Goal: Task Accomplishment & Management: Manage account settings

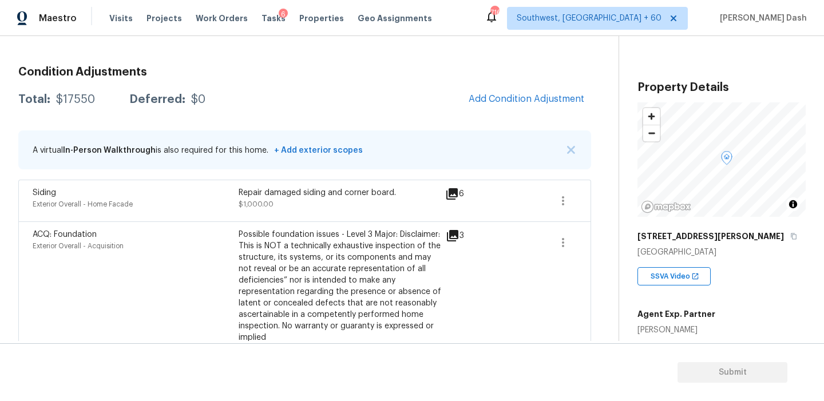
scroll to position [144, 0]
click at [492, 97] on span "Add Condition Adjustment" at bounding box center [526, 98] width 116 height 10
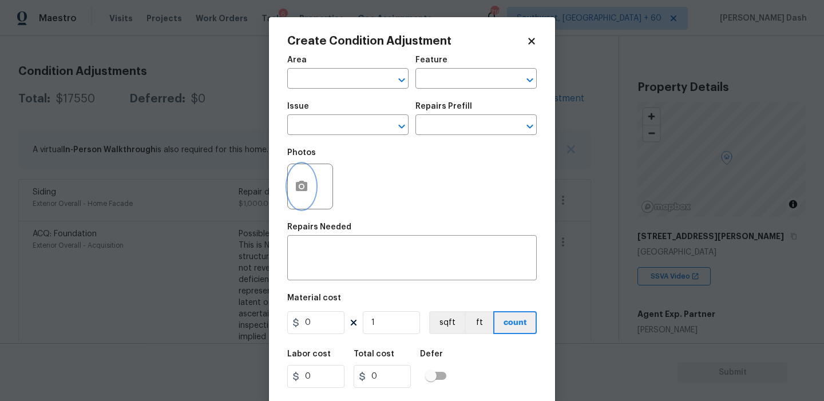
click at [296, 179] on button "button" at bounding box center [301, 186] width 27 height 45
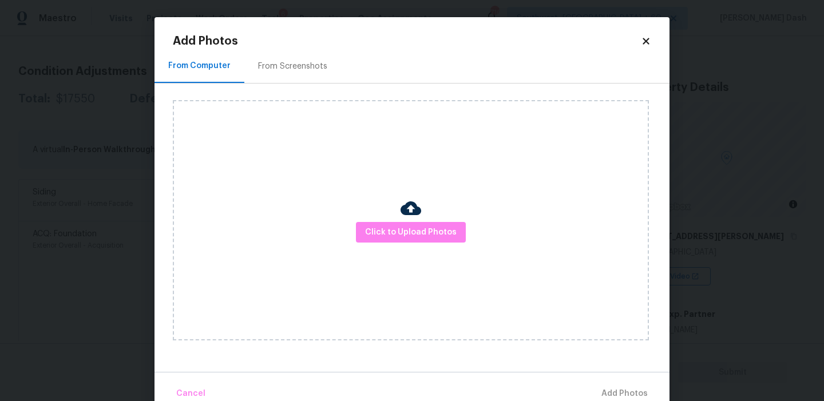
click at [403, 217] on img at bounding box center [410, 208] width 21 height 21
click at [403, 234] on span "Click to Upload Photos" at bounding box center [411, 232] width 92 height 14
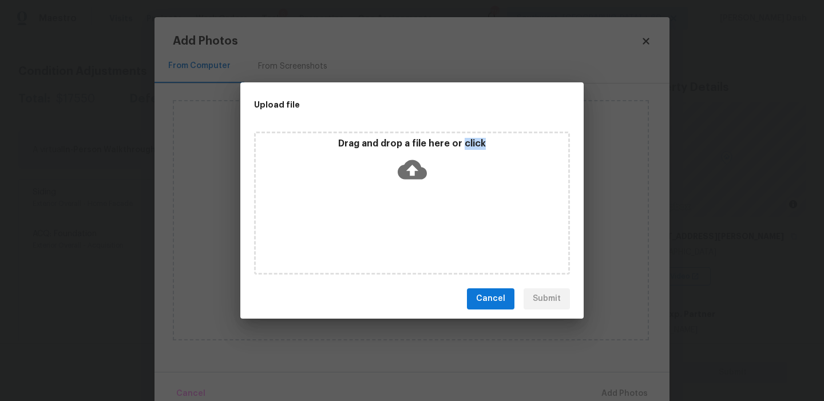
click at [403, 234] on div "Drag and drop a file here or click" at bounding box center [412, 203] width 316 height 143
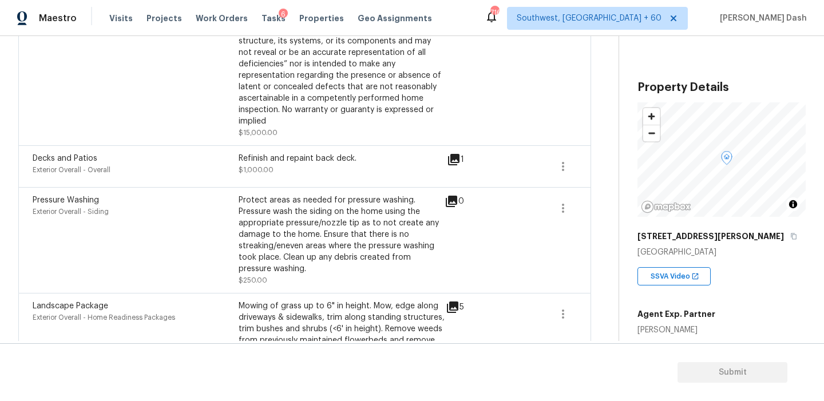
scroll to position [364, 0]
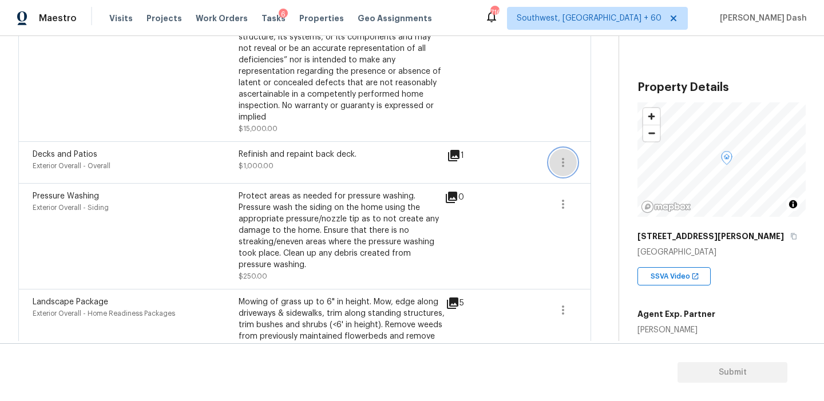
click at [553, 158] on button "button" at bounding box center [562, 162] width 27 height 27
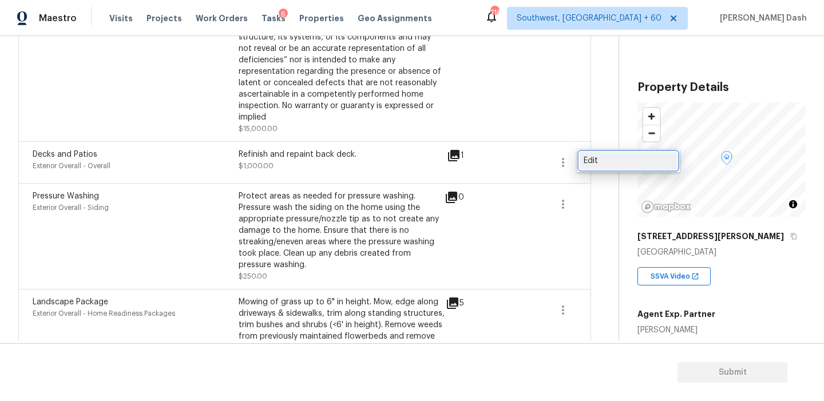
click at [603, 161] on div "Edit" at bounding box center [627, 160] width 89 height 11
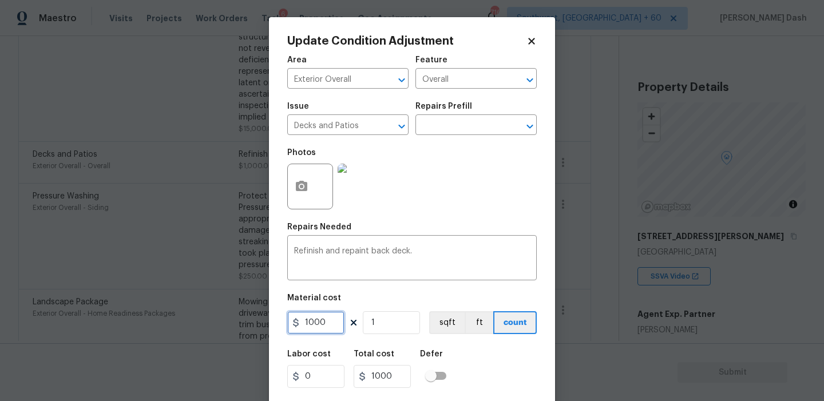
click at [315, 328] on input "1000" at bounding box center [315, 322] width 57 height 23
type input "800"
click at [506, 377] on div "Labor cost 0 Total cost 800 Defer" at bounding box center [411, 368] width 249 height 51
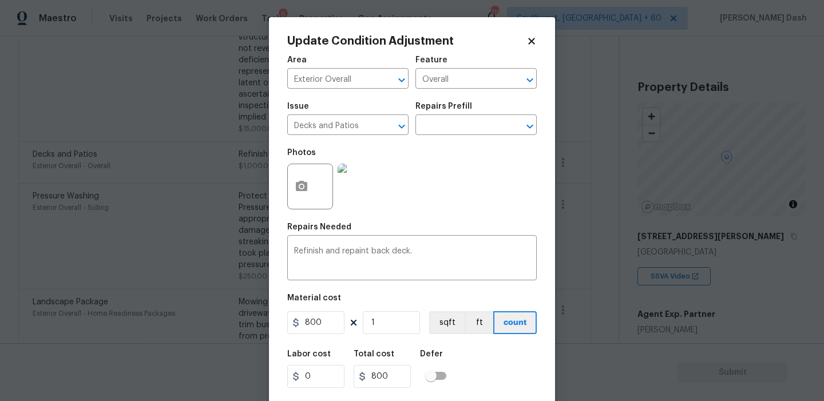
scroll to position [26, 0]
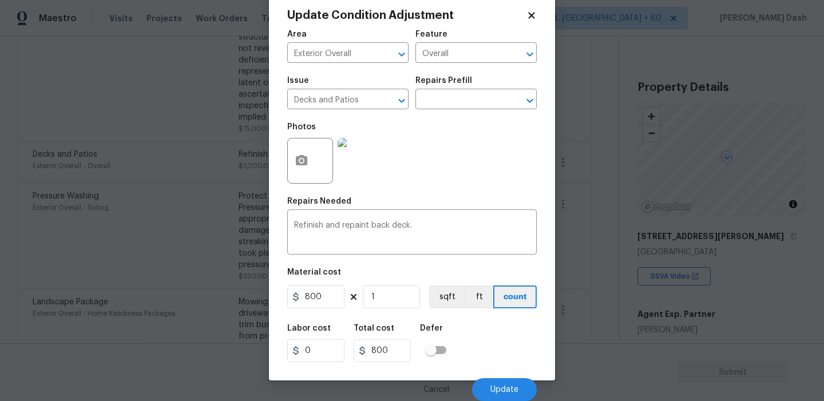
click at [506, 377] on div "Cancel Update" at bounding box center [411, 385] width 249 height 32
click at [503, 391] on span "Update" at bounding box center [504, 390] width 28 height 9
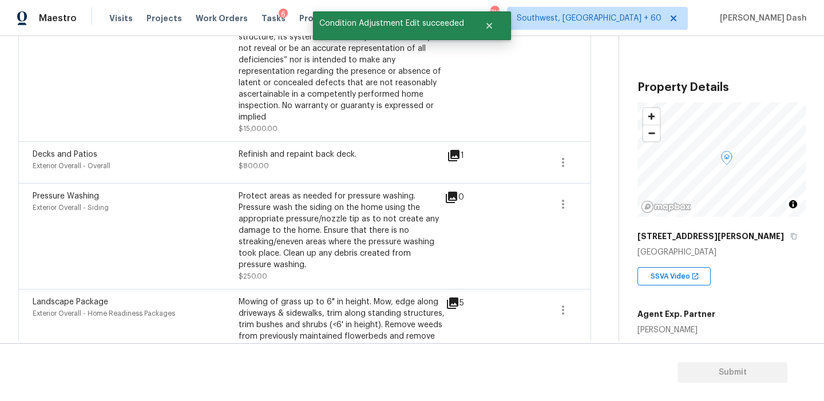
scroll to position [422, 0]
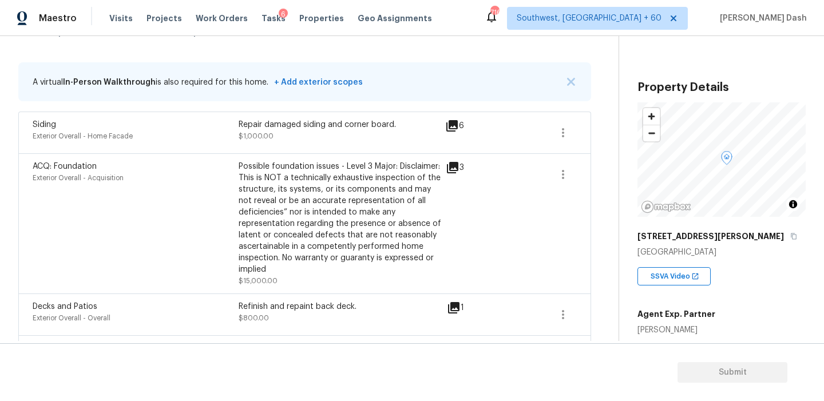
scroll to position [126, 0]
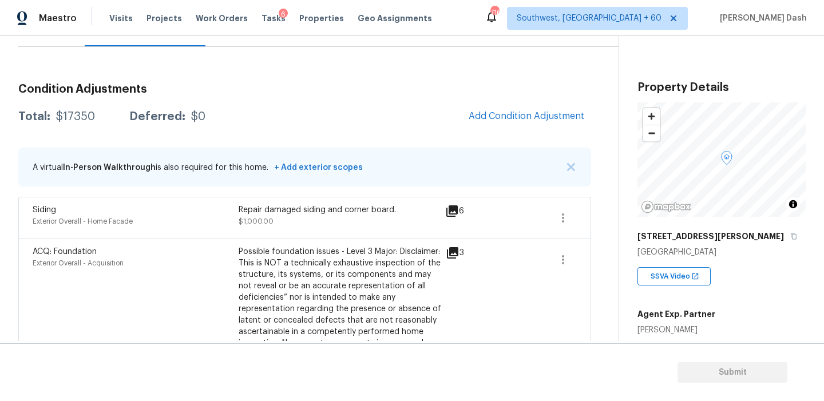
drag, startPoint x: 67, startPoint y: 45, endPoint x: 63, endPoint y: 54, distance: 10.7
click at [67, 45] on div "Questions" at bounding box center [51, 30] width 66 height 34
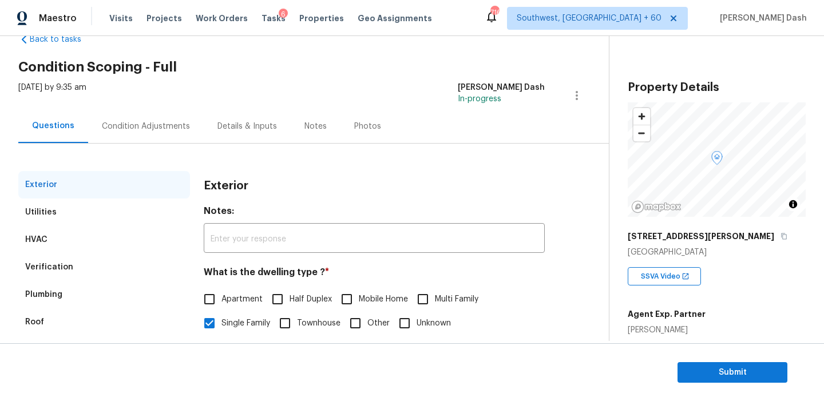
scroll to position [71, 0]
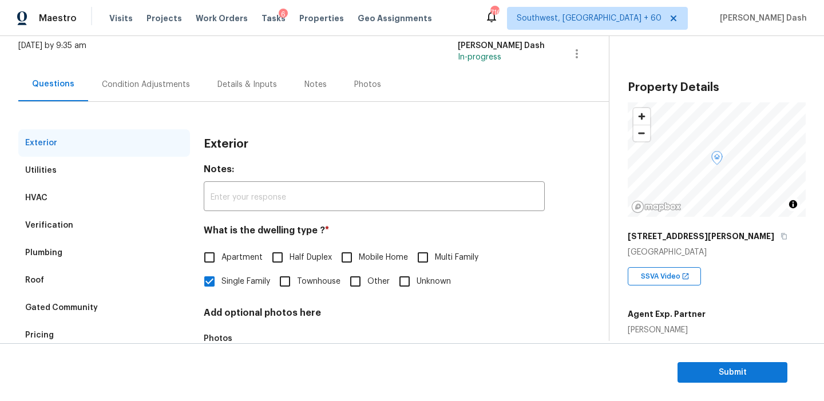
click at [49, 329] on div "Pricing" at bounding box center [39, 334] width 29 height 11
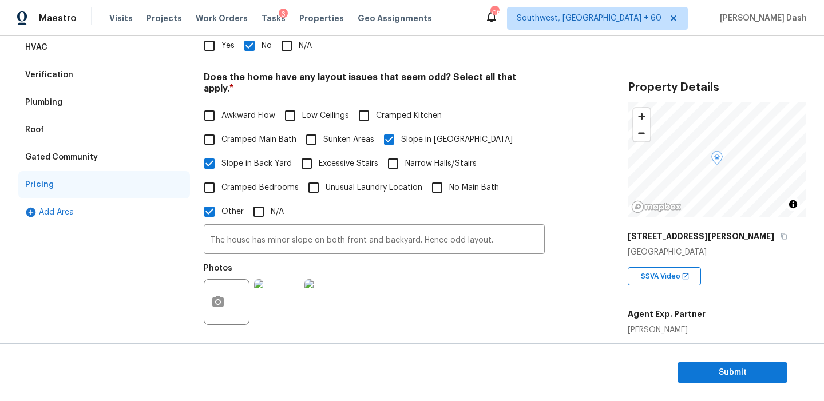
scroll to position [291, 0]
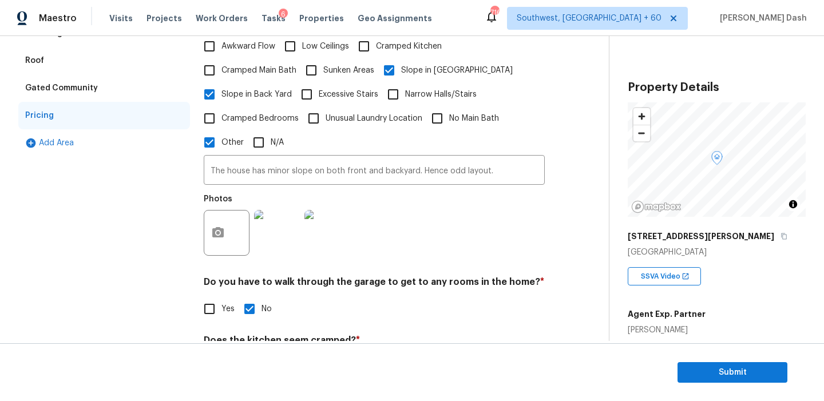
click at [150, 203] on div "Exterior Utilities HVAC Verification Plumbing Roof Gated Community Pricing Add …" at bounding box center [104, 181] width 172 height 542
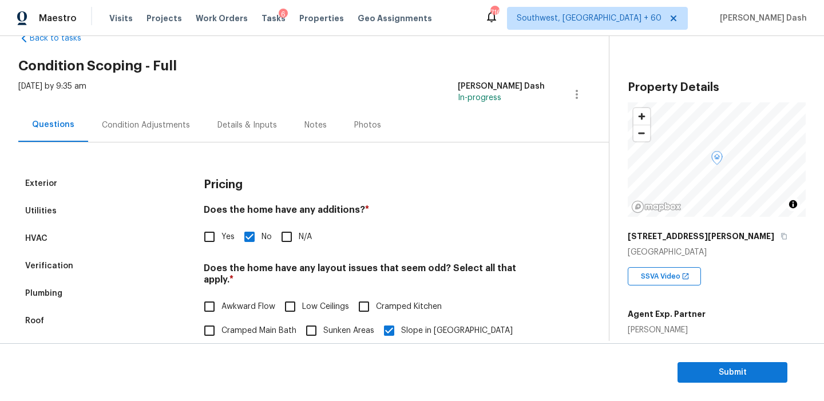
scroll to position [7, 0]
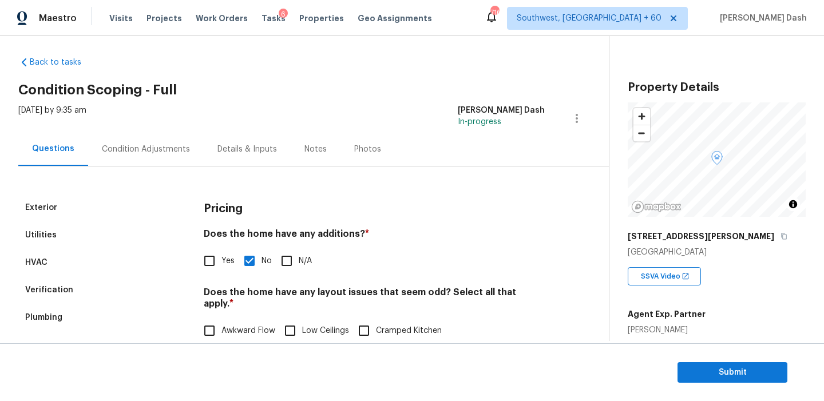
click at [174, 142] on div "Condition Adjustments" at bounding box center [146, 149] width 116 height 34
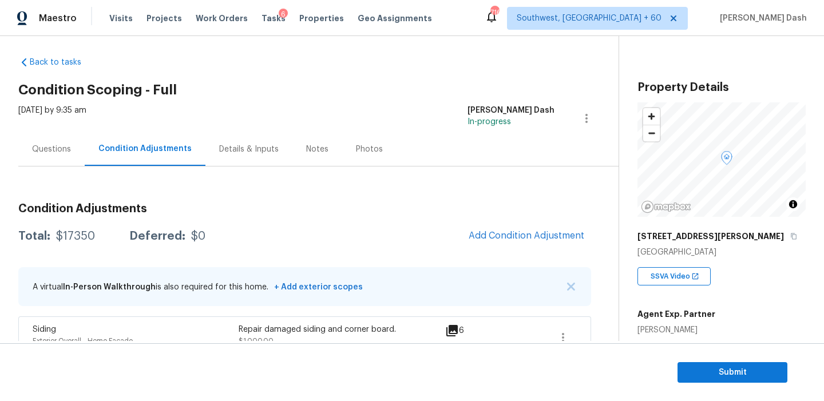
click at [68, 150] on div "Questions" at bounding box center [51, 149] width 39 height 11
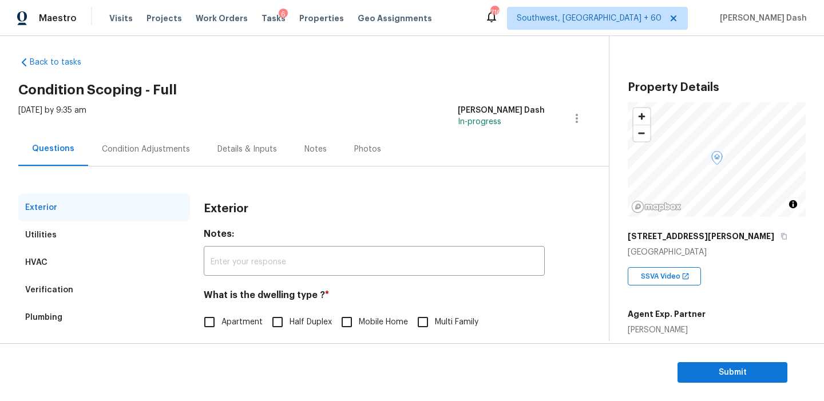
click at [162, 157] on div "Condition Adjustments" at bounding box center [146, 149] width 116 height 34
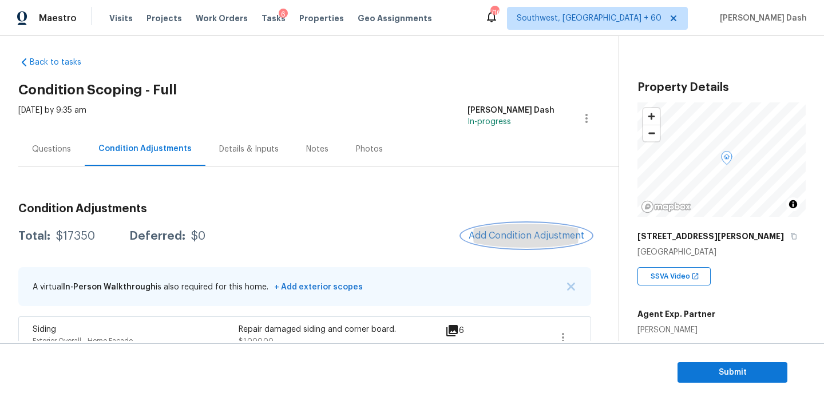
click at [509, 228] on button "Add Condition Adjustment" at bounding box center [526, 236] width 129 height 24
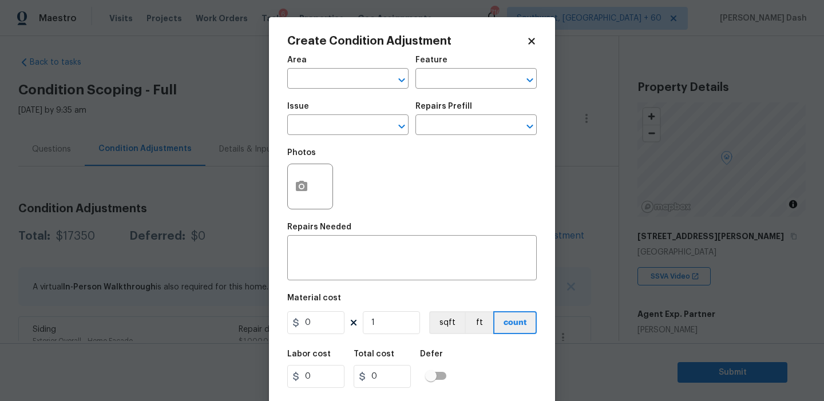
click at [316, 63] on div "Area" at bounding box center [347, 63] width 121 height 15
click at [316, 77] on input "text" at bounding box center [331, 80] width 89 height 18
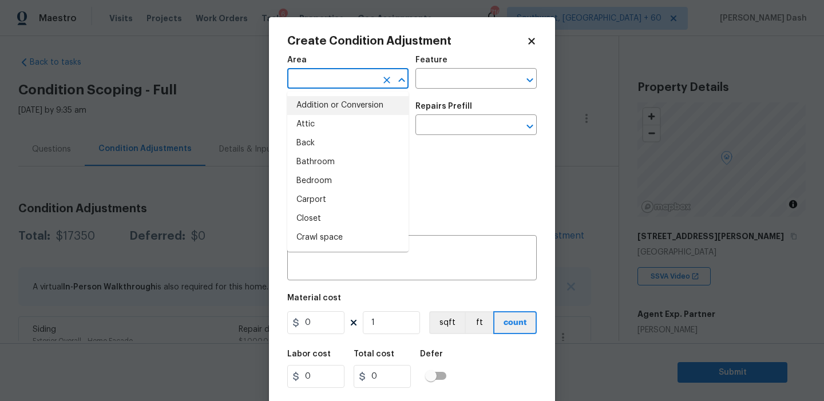
click at [450, 156] on div "Photos" at bounding box center [411, 179] width 249 height 74
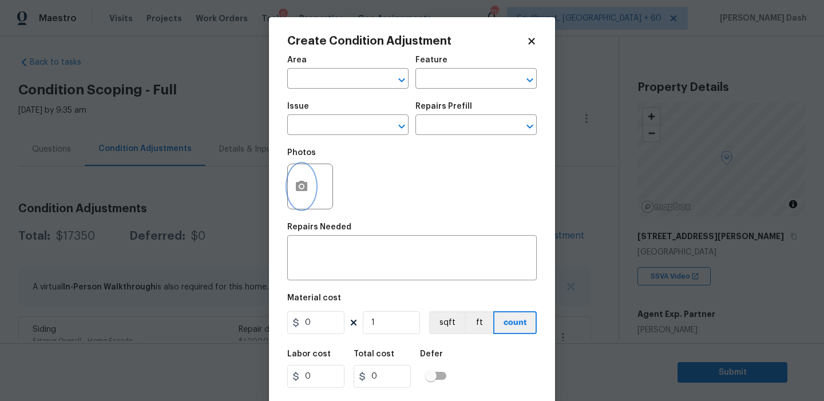
click at [297, 173] on button "button" at bounding box center [301, 186] width 27 height 45
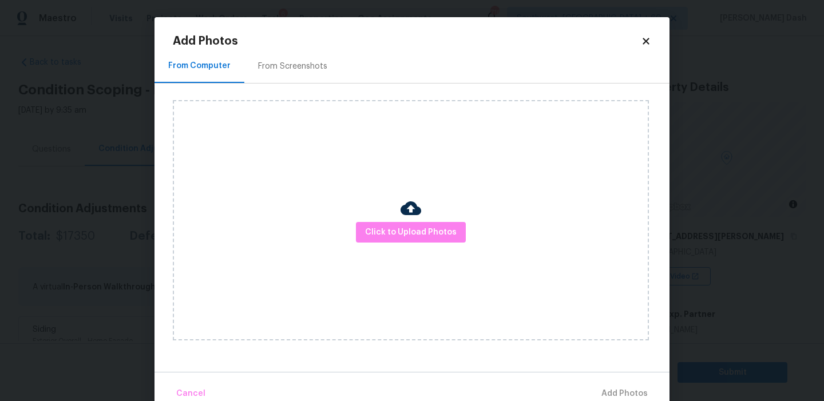
click at [412, 244] on div "Click to Upload Photos" at bounding box center [411, 220] width 476 height 240
click at [412, 241] on button "Click to Upload Photos" at bounding box center [411, 232] width 110 height 21
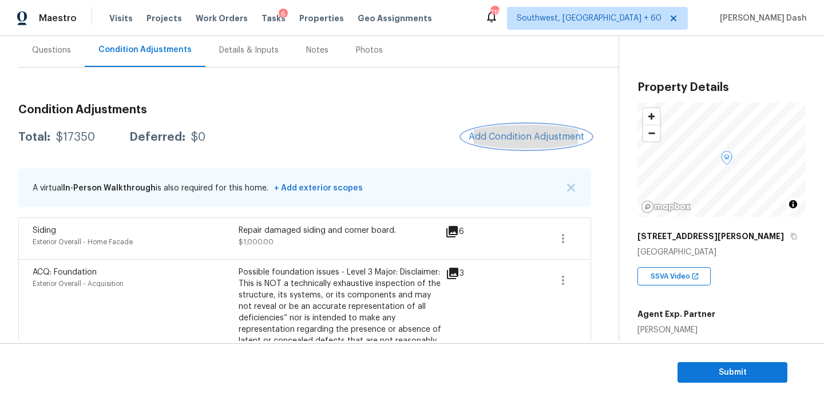
scroll to position [106, 0]
click at [541, 141] on span "Add Condition Adjustment" at bounding box center [526, 136] width 116 height 10
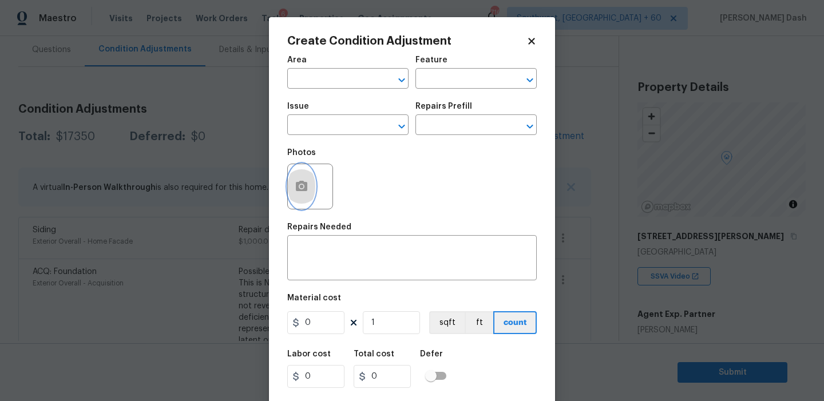
click at [295, 186] on icon "button" at bounding box center [302, 187] width 14 height 14
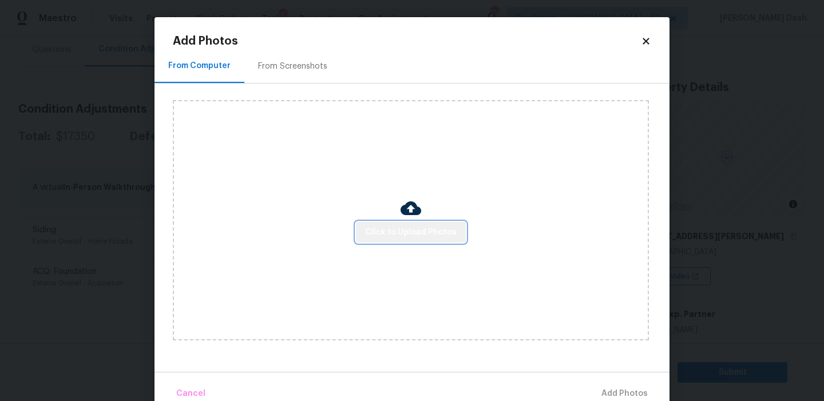
click at [432, 236] on span "Click to Upload Photos" at bounding box center [411, 232] width 92 height 14
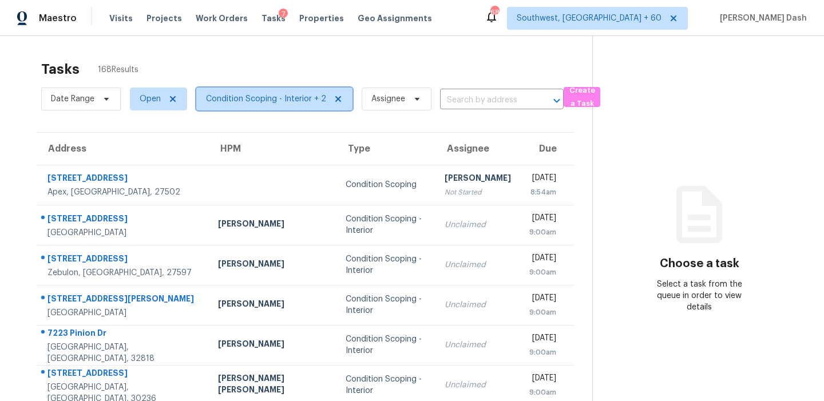
click at [262, 97] on span "Condition Scoping - Interior + 2" at bounding box center [266, 98] width 120 height 11
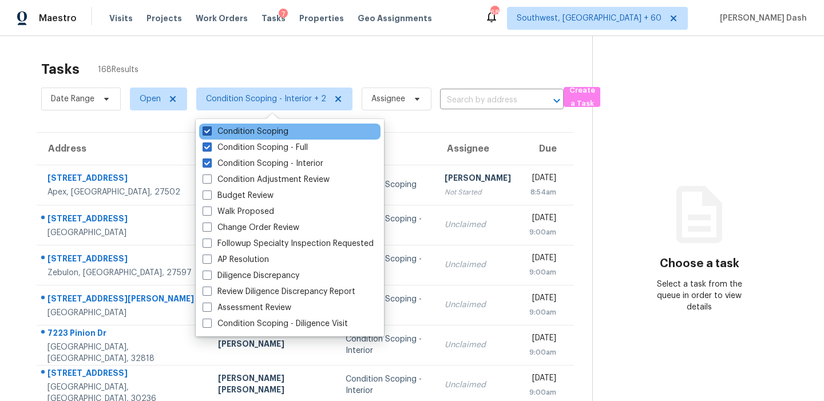
click at [258, 134] on label "Condition Scoping" at bounding box center [245, 131] width 86 height 11
click at [210, 133] on input "Condition Scoping" at bounding box center [205, 129] width 7 height 7
checkbox input "false"
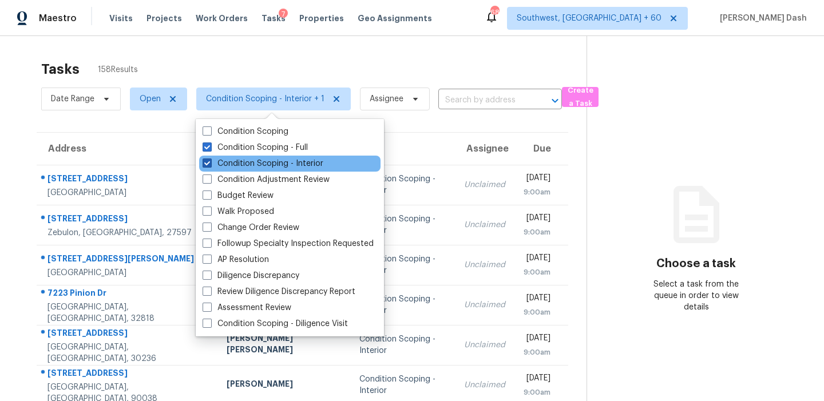
click at [268, 161] on label "Condition Scoping - Interior" at bounding box center [262, 163] width 121 height 11
click at [210, 161] on input "Condition Scoping - Interior" at bounding box center [205, 161] width 7 height 7
checkbox input "false"
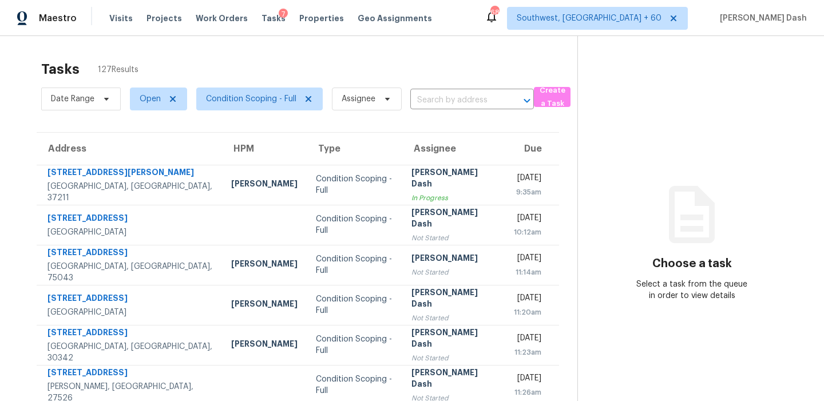
click at [305, 71] on div "Tasks 127 Results" at bounding box center [309, 69] width 536 height 30
click at [248, 101] on span "Condition Scoping - Full" at bounding box center [251, 98] width 90 height 11
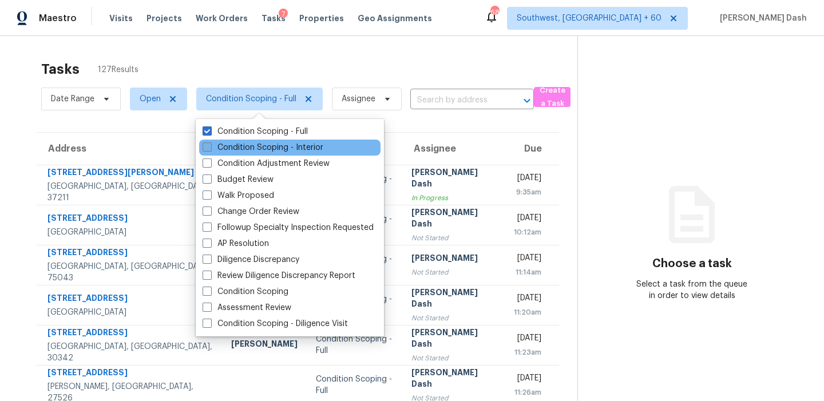
click at [249, 143] on label "Condition Scoping - Interior" at bounding box center [262, 147] width 121 height 11
click at [210, 143] on input "Condition Scoping - Interior" at bounding box center [205, 145] width 7 height 7
checkbox input "true"
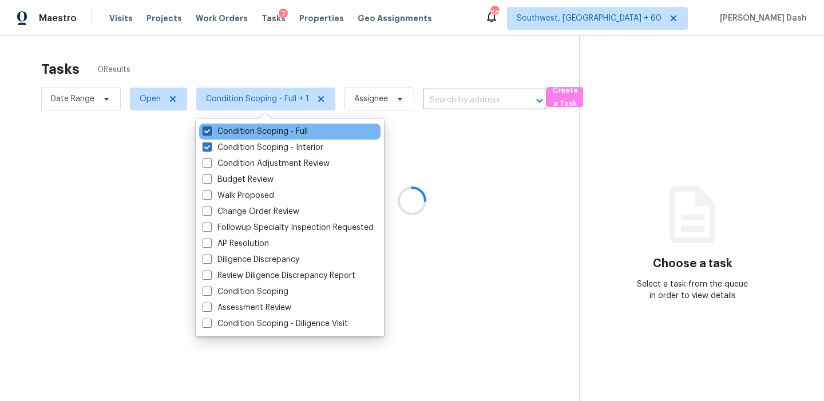
click at [250, 130] on label "Condition Scoping - Full" at bounding box center [254, 131] width 105 height 11
click at [210, 130] on input "Condition Scoping - Full" at bounding box center [205, 129] width 7 height 7
checkbox input "false"
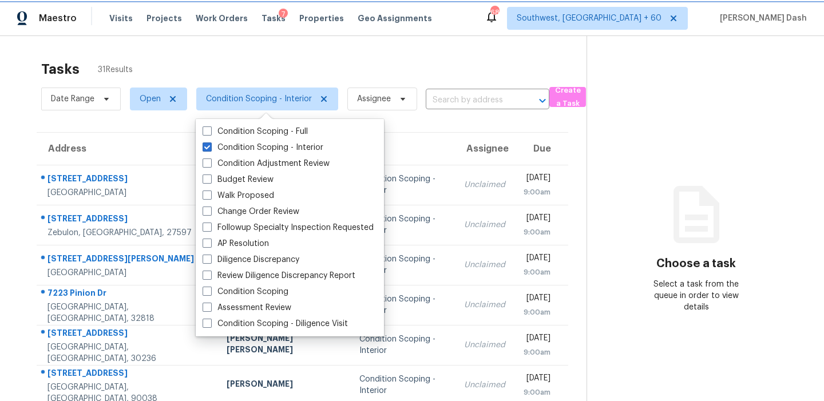
click at [259, 94] on span "Condition Scoping - Interior" at bounding box center [259, 98] width 106 height 11
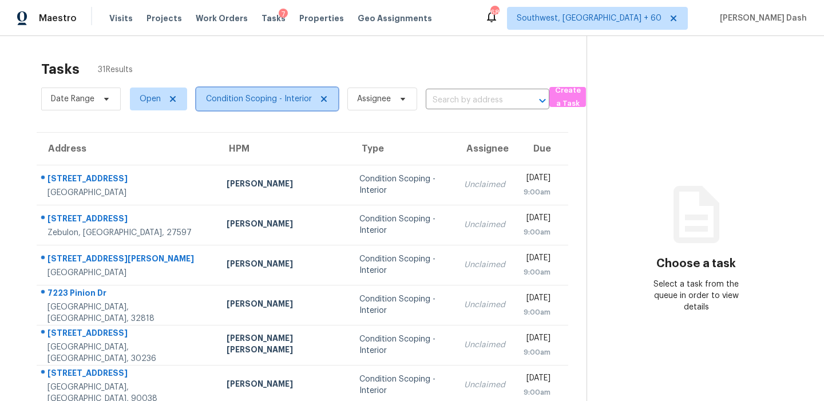
click at [265, 99] on span "Condition Scoping - Interior" at bounding box center [259, 98] width 106 height 11
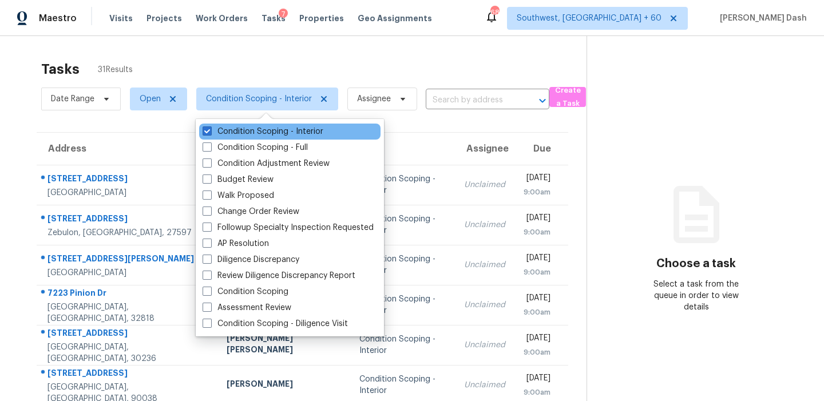
click at [265, 138] on div "Condition Scoping - Interior" at bounding box center [289, 132] width 181 height 16
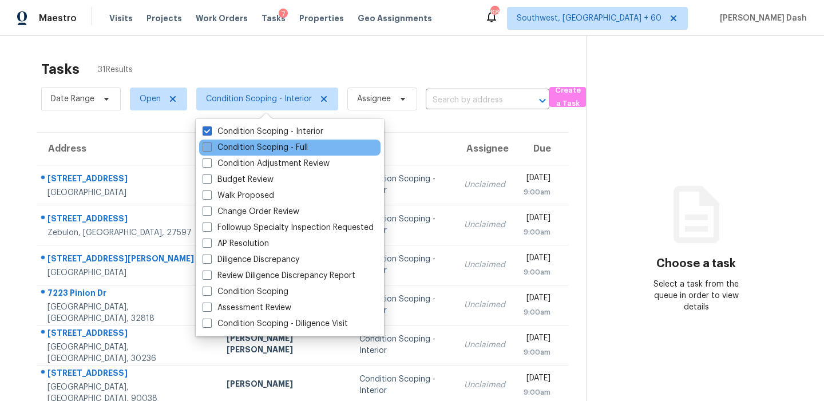
click at [264, 151] on label "Condition Scoping - Full" at bounding box center [254, 147] width 105 height 11
click at [210, 149] on input "Condition Scoping - Full" at bounding box center [205, 145] width 7 height 7
checkbox input "true"
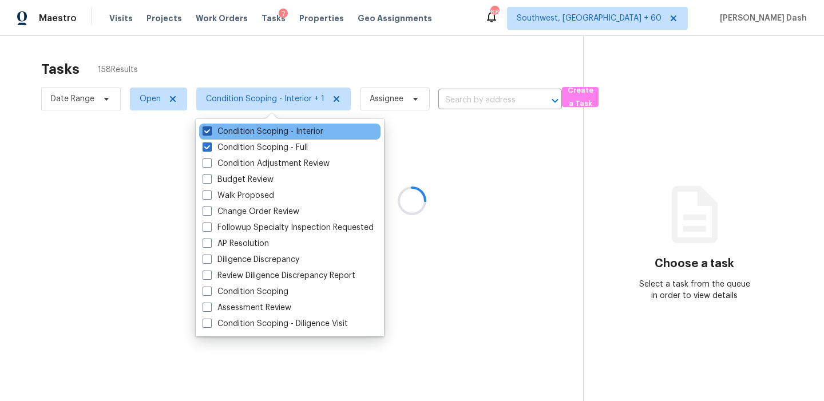
click at [270, 133] on label "Condition Scoping - Interior" at bounding box center [262, 131] width 121 height 11
click at [210, 133] on input "Condition Scoping - Interior" at bounding box center [205, 129] width 7 height 7
checkbox input "false"
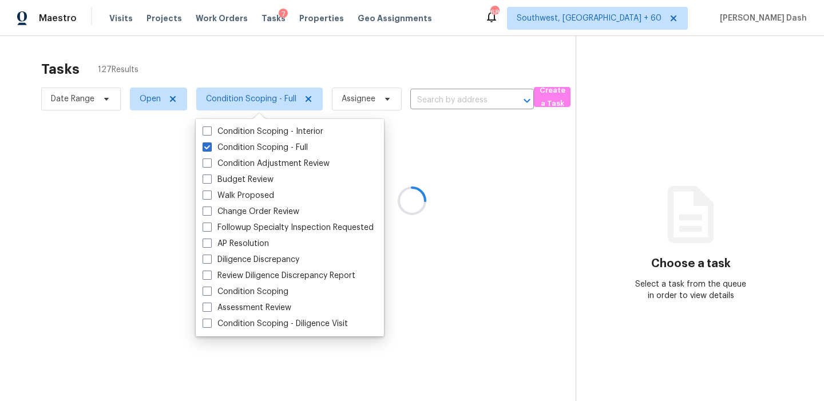
click at [292, 61] on div at bounding box center [412, 200] width 824 height 401
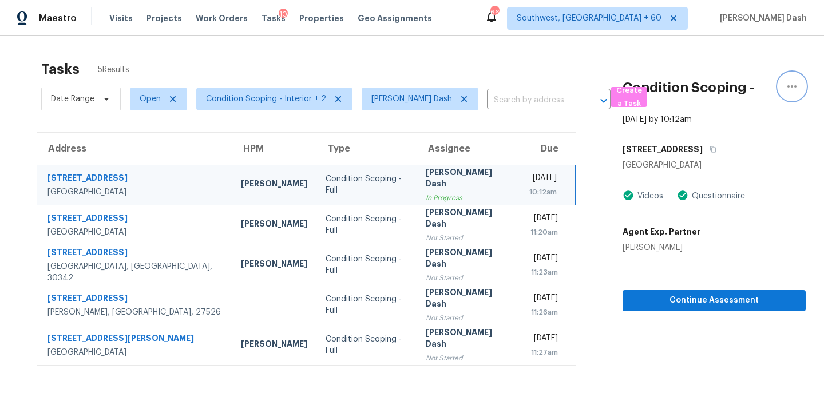
click at [786, 89] on icon "button" at bounding box center [792, 87] width 14 height 14
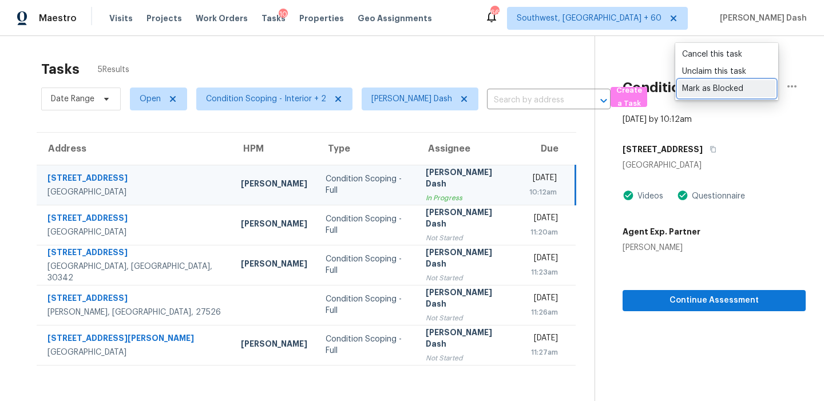
click at [728, 94] on link "Mark as Blocked" at bounding box center [726, 88] width 97 height 17
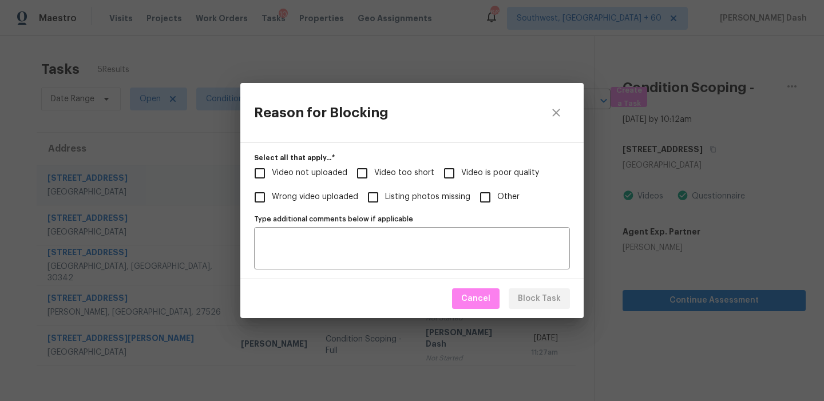
click at [486, 197] on input "Other" at bounding box center [485, 197] width 24 height 24
checkbox input "true"
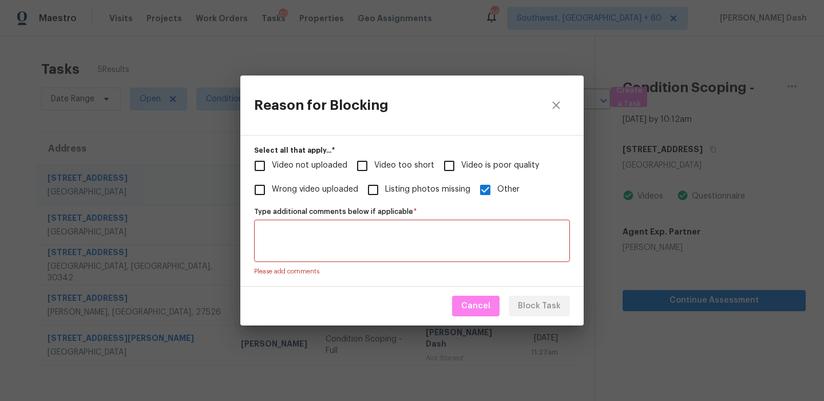
click at [462, 232] on textarea "Type additional comments below if applicable   *" at bounding box center [412, 241] width 302 height 24
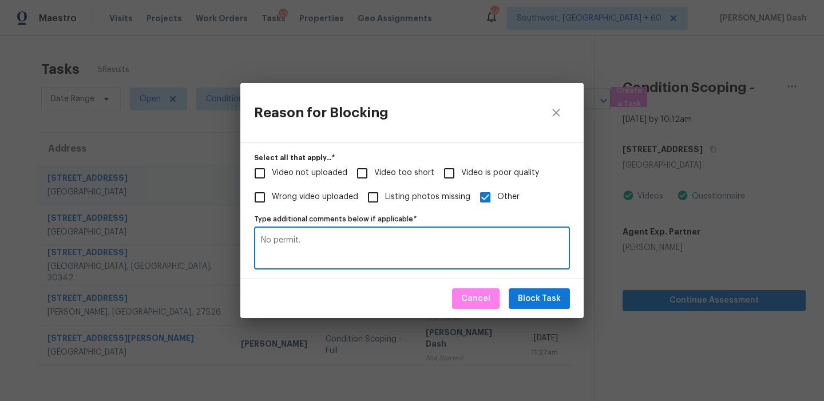
type textarea "No permit."
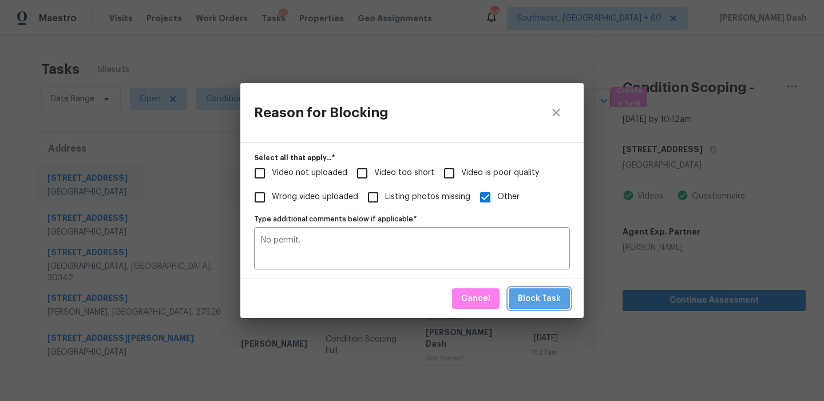
click at [558, 297] on span "Block Task" at bounding box center [539, 299] width 43 height 14
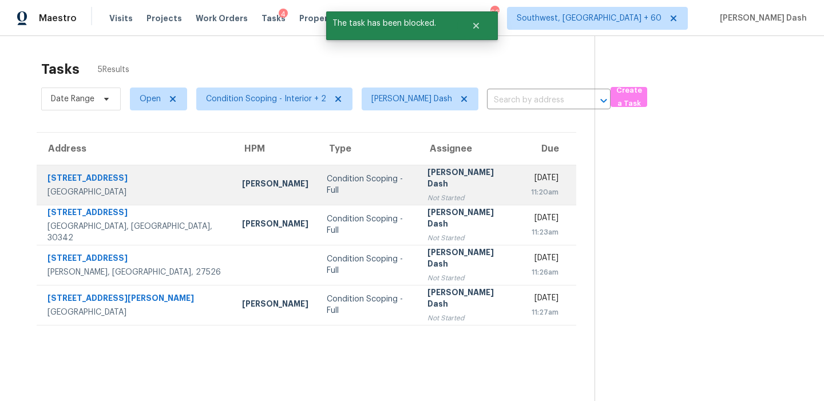
click at [351, 193] on td "Condition Scoping - Full" at bounding box center [367, 185] width 101 height 40
